Goal: Information Seeking & Learning: Find specific fact

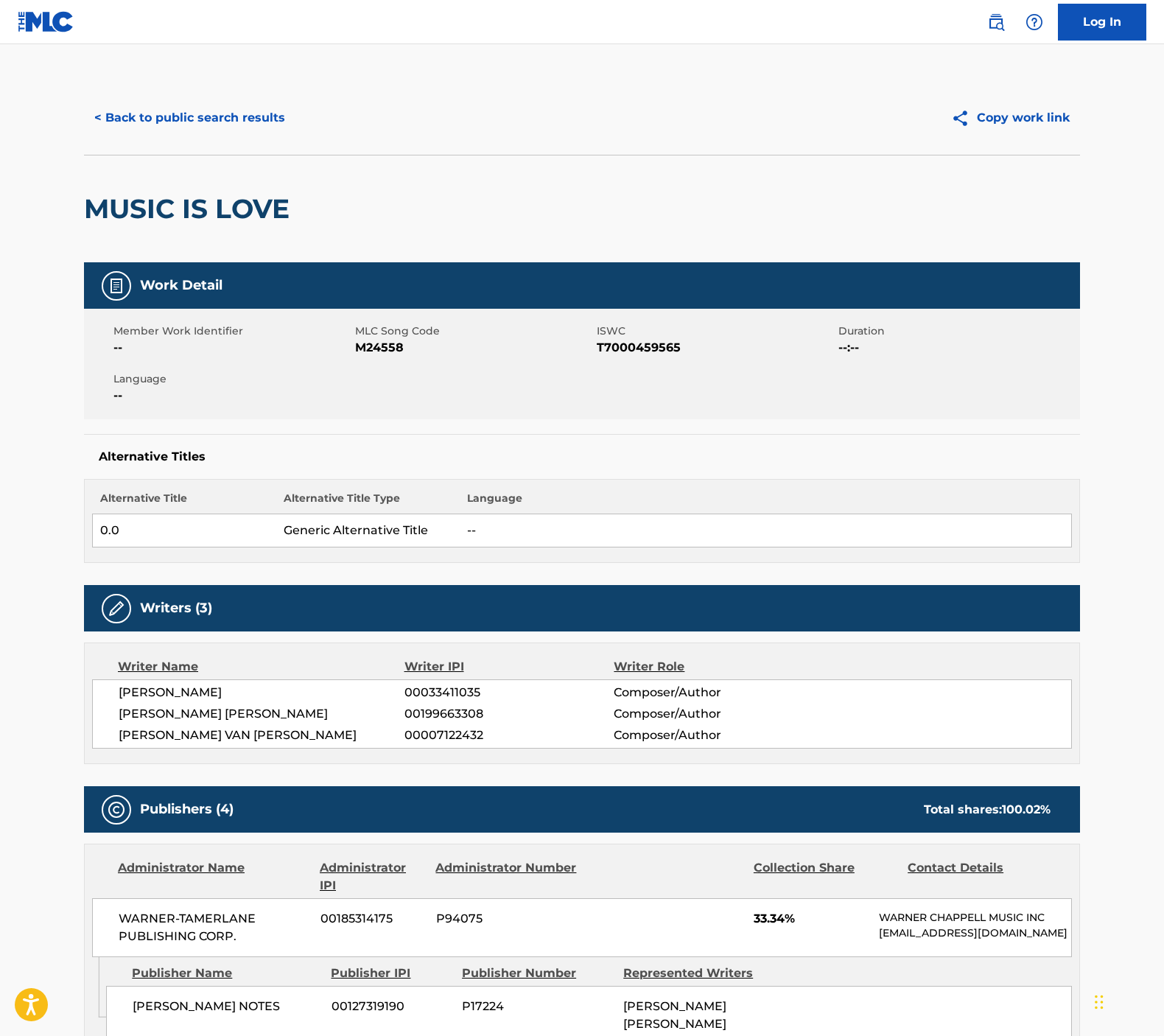
click at [246, 118] on button "< Back to public search results" at bounding box center [189, 118] width 212 height 37
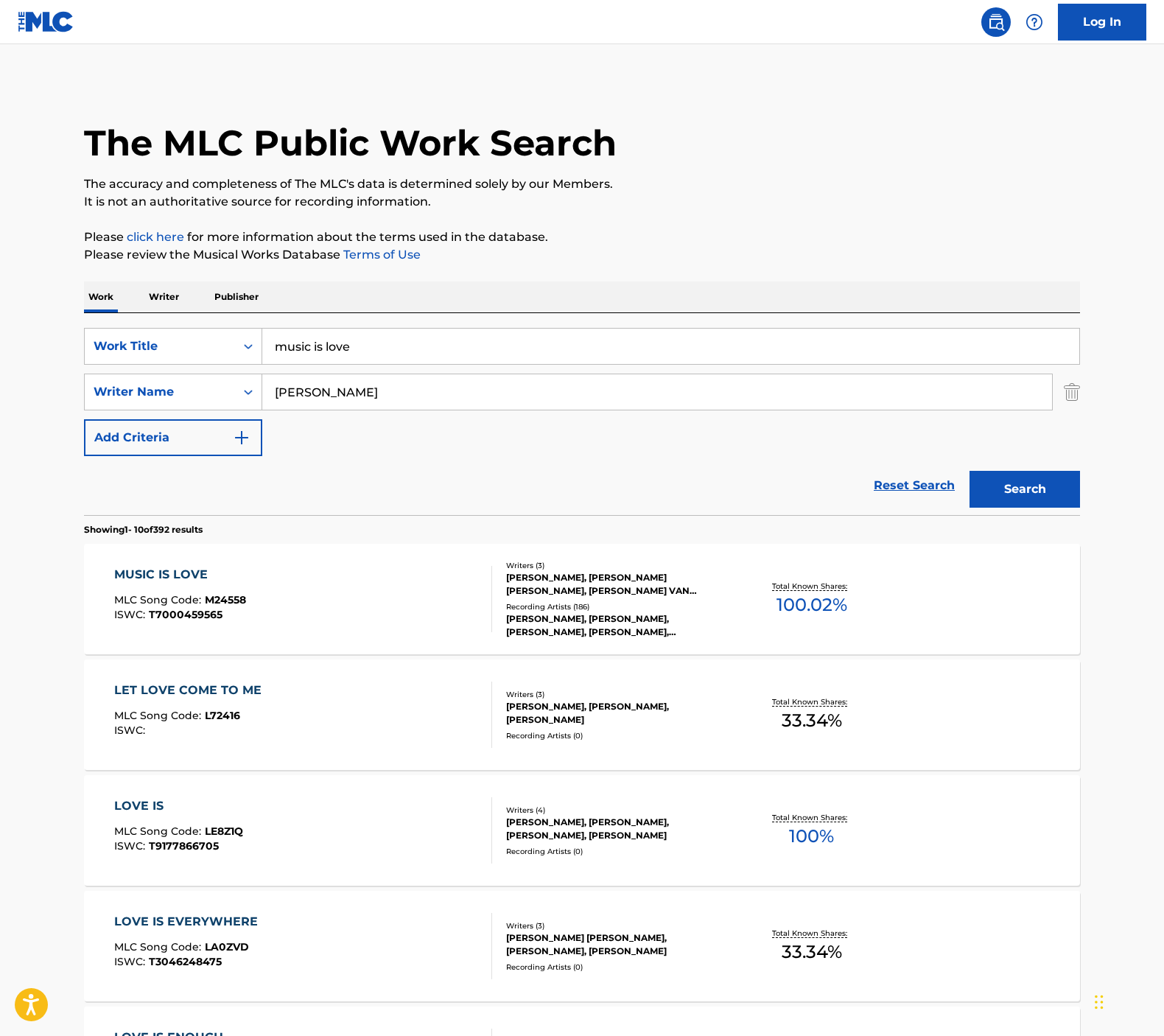
click at [462, 347] on input "music is love" at bounding box center [671, 346] width 817 height 35
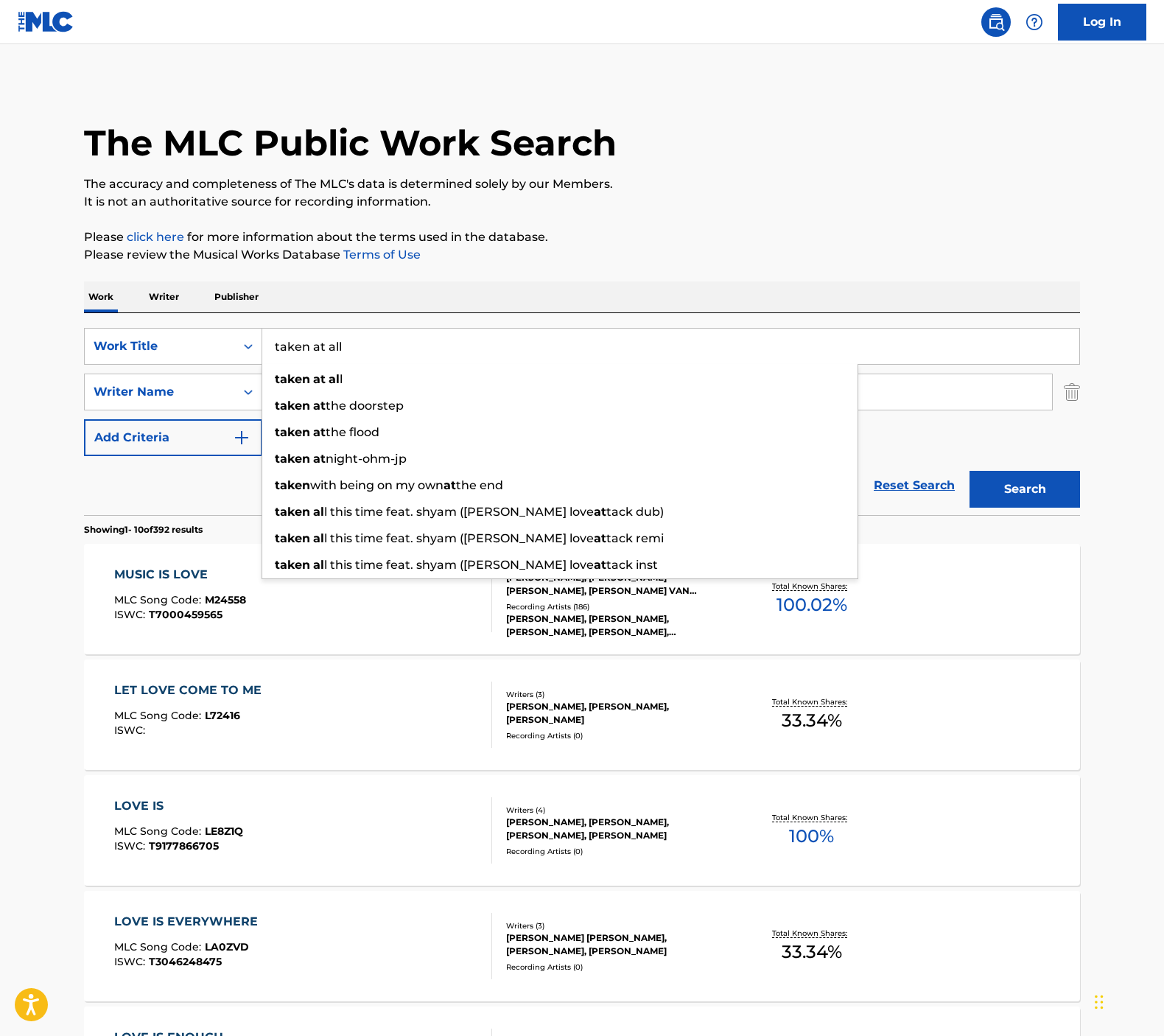
type input "taken at all"
click at [1025, 489] on button "Search" at bounding box center [1025, 489] width 111 height 37
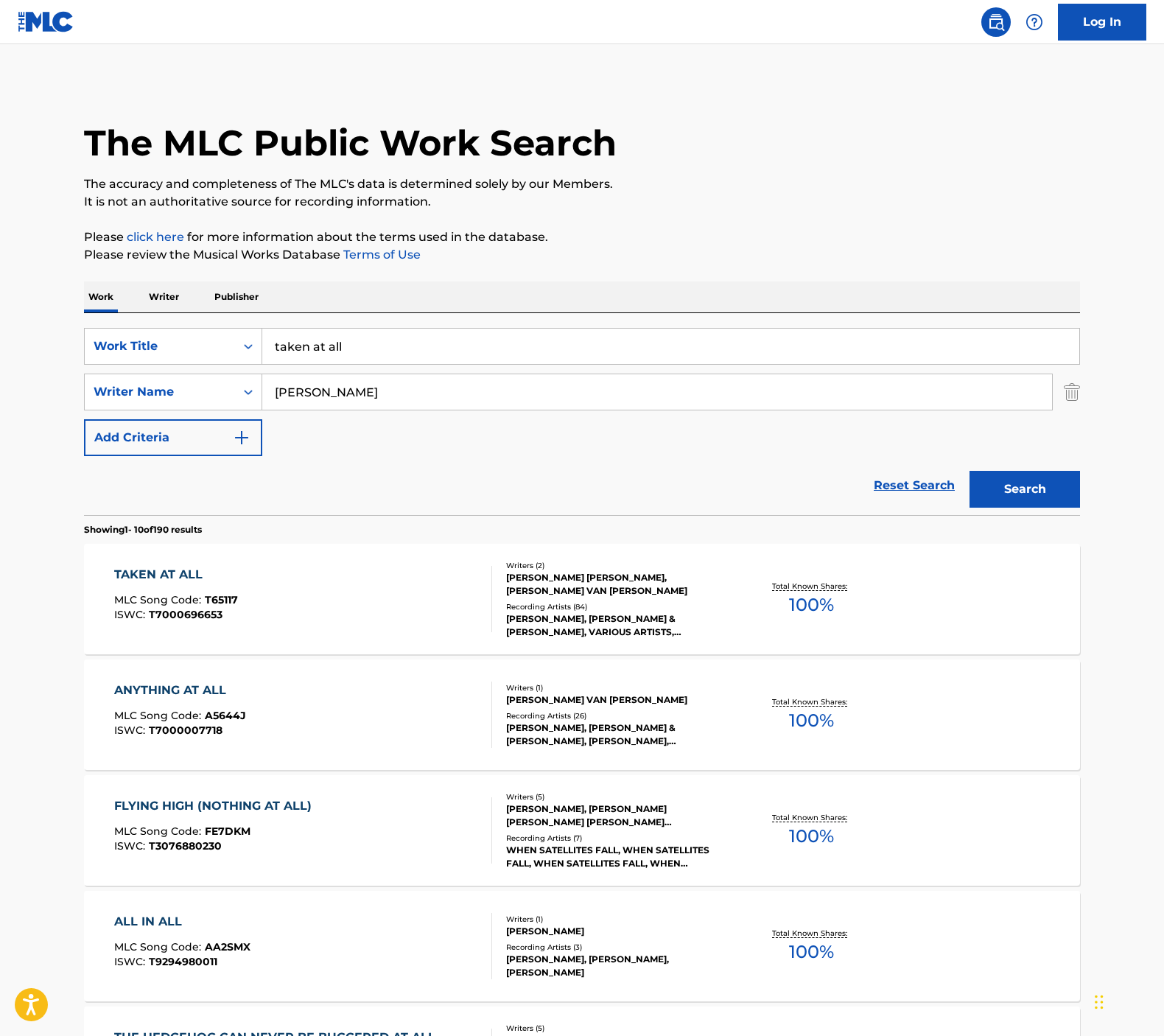
click at [227, 578] on div "TAKEN AT ALL" at bounding box center [175, 575] width 124 height 18
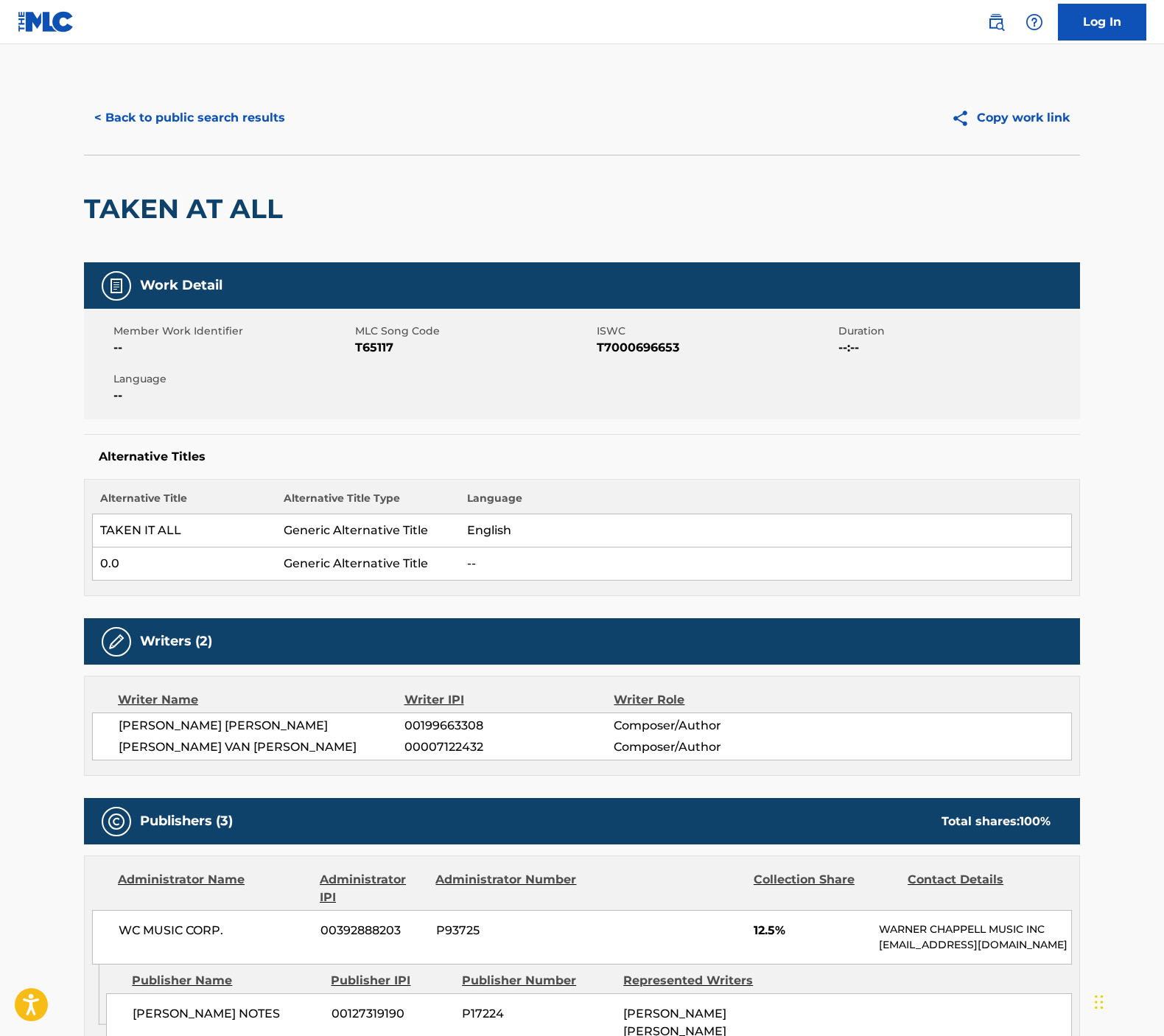
click at [152, 109] on button "< Back to public search results" at bounding box center [189, 118] width 212 height 37
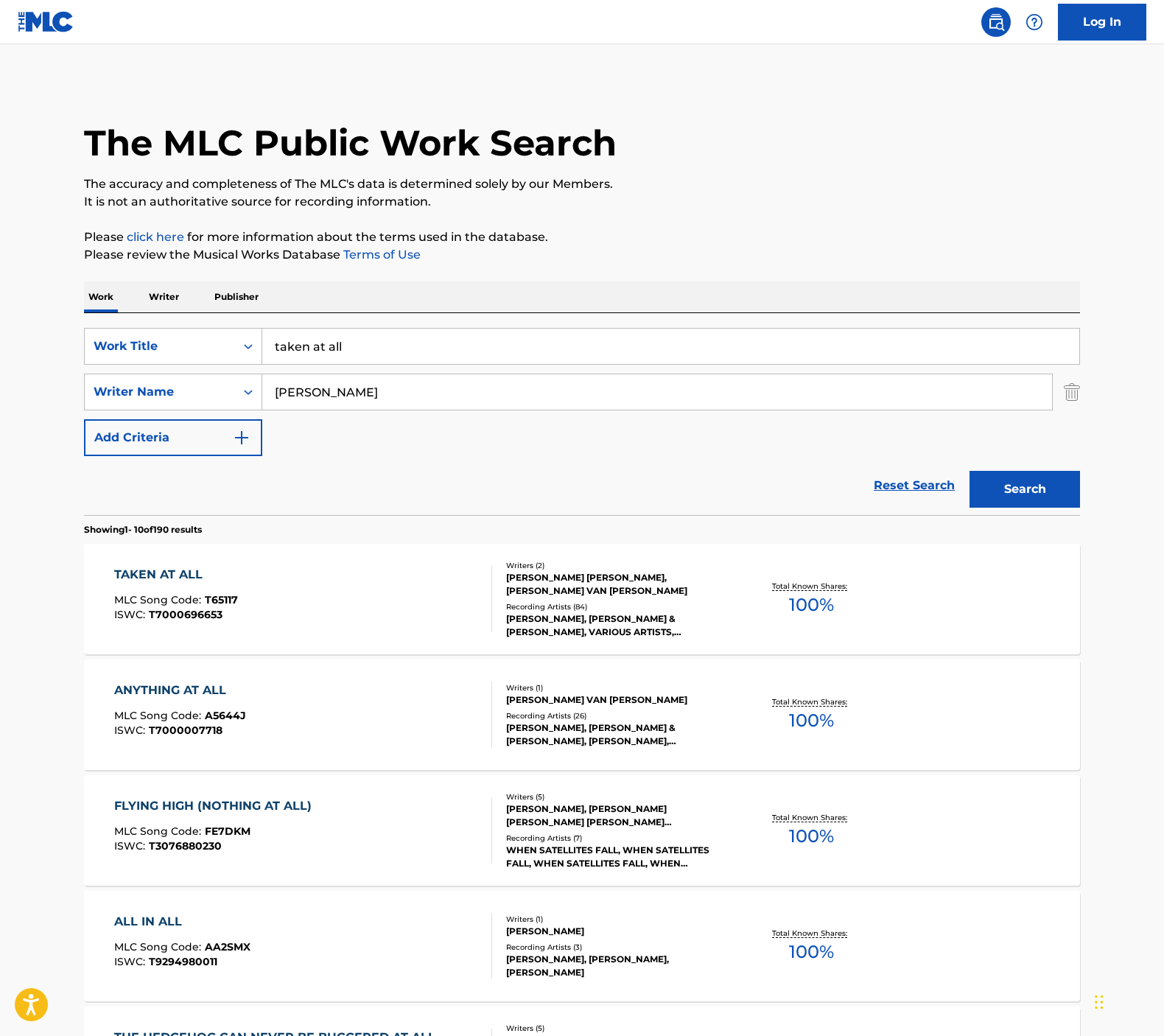
click at [325, 358] on input "taken at all" at bounding box center [671, 346] width 817 height 35
type input "everybody's been burned"
click at [1025, 489] on button "Search" at bounding box center [1025, 489] width 111 height 37
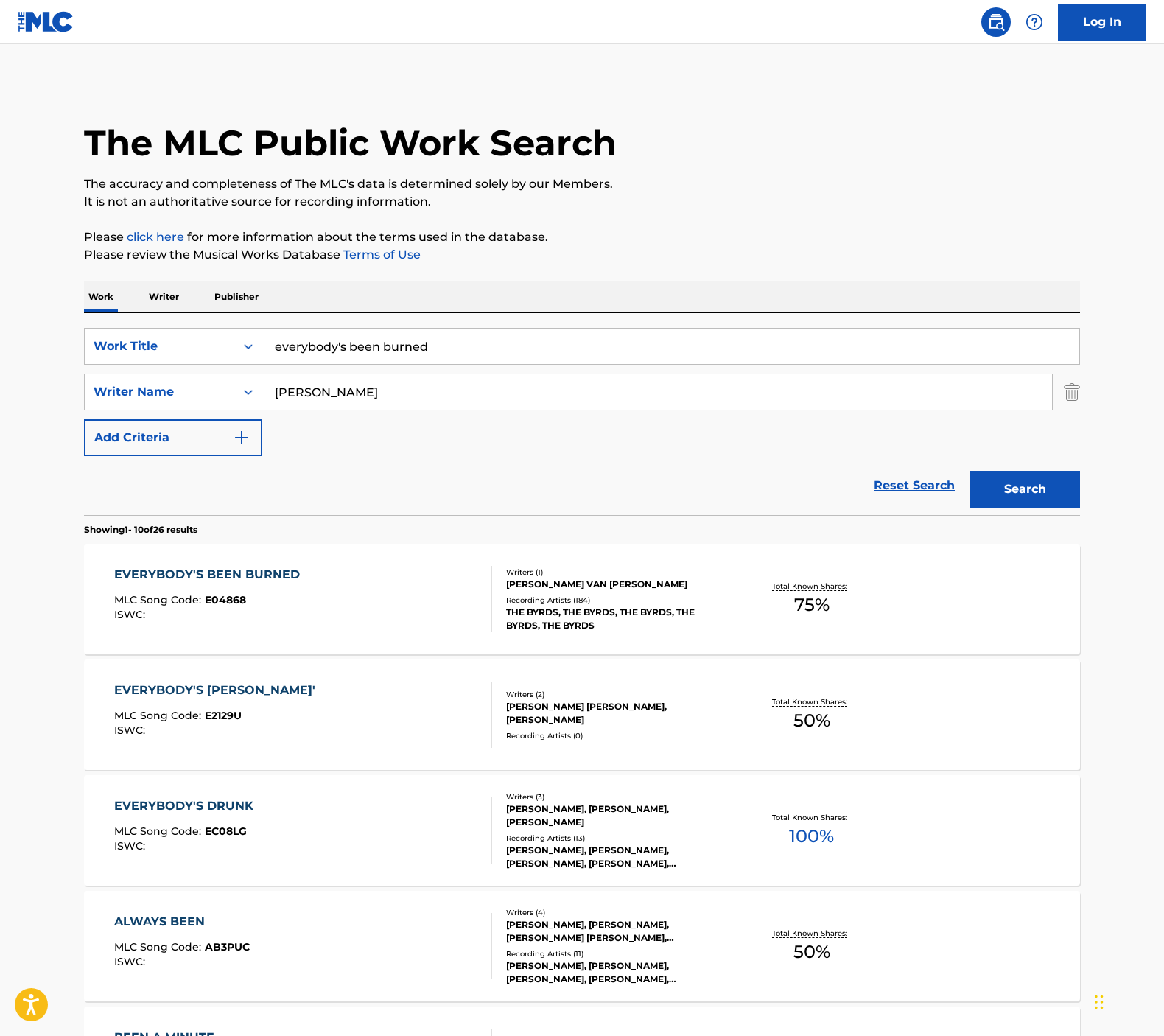
click at [288, 594] on div "EVERYBODY'S BEEN BURNED MLC Song Code : E04868 ISWC :" at bounding box center [210, 599] width 193 height 66
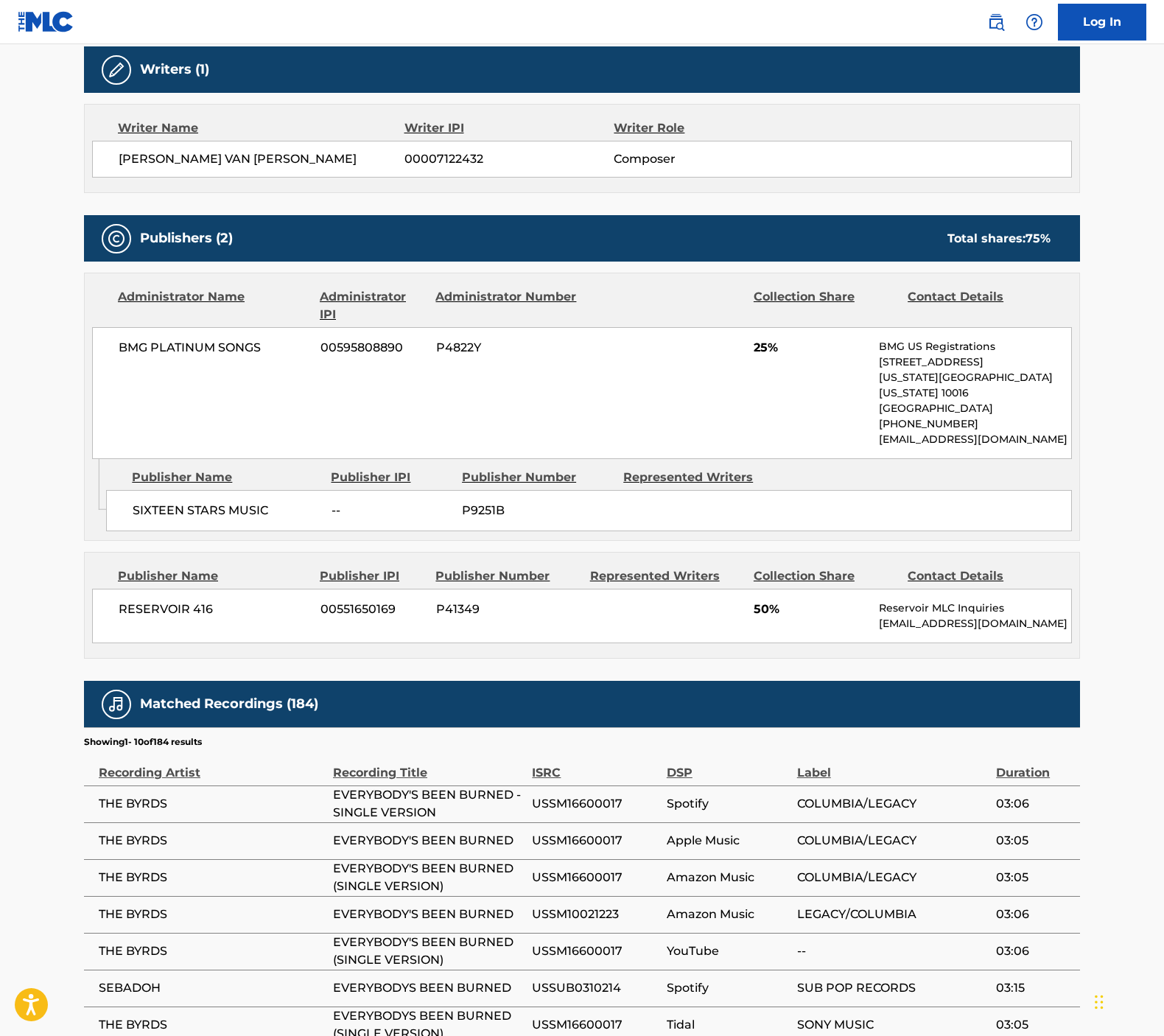
scroll to position [608, 0]
